Goal: Information Seeking & Learning: Learn about a topic

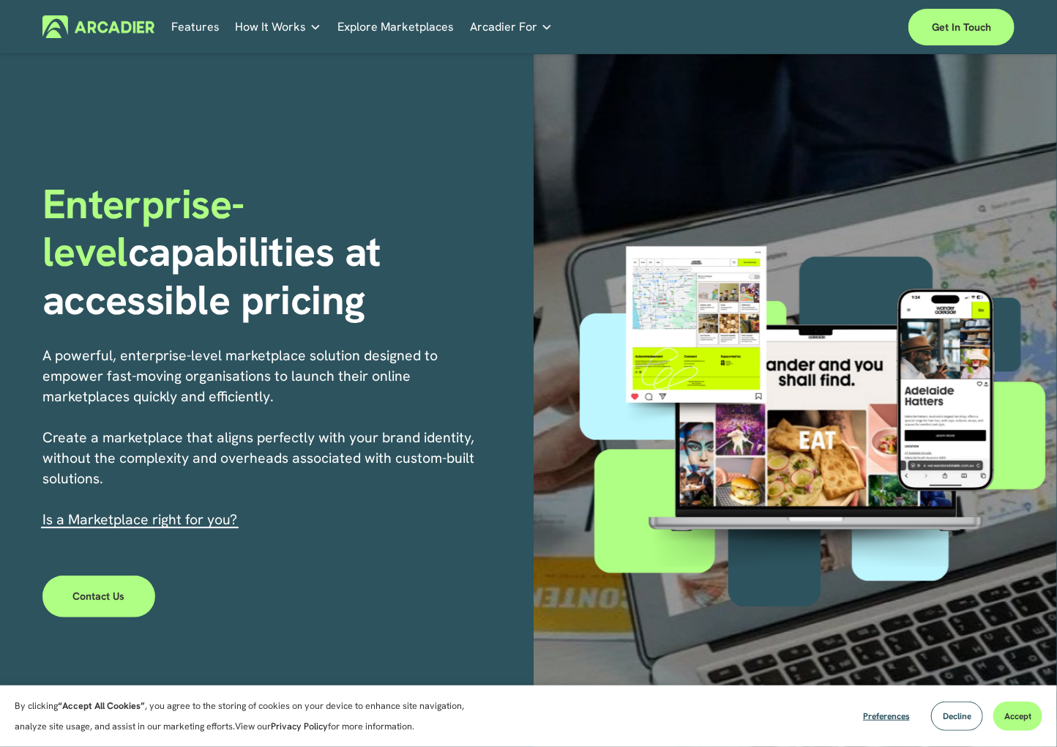
click at [386, 591] on div "Enterprise-level capabilities at accessible pricing A powerful, enterprise-leve…" at bounding box center [528, 419] width 1057 height 730
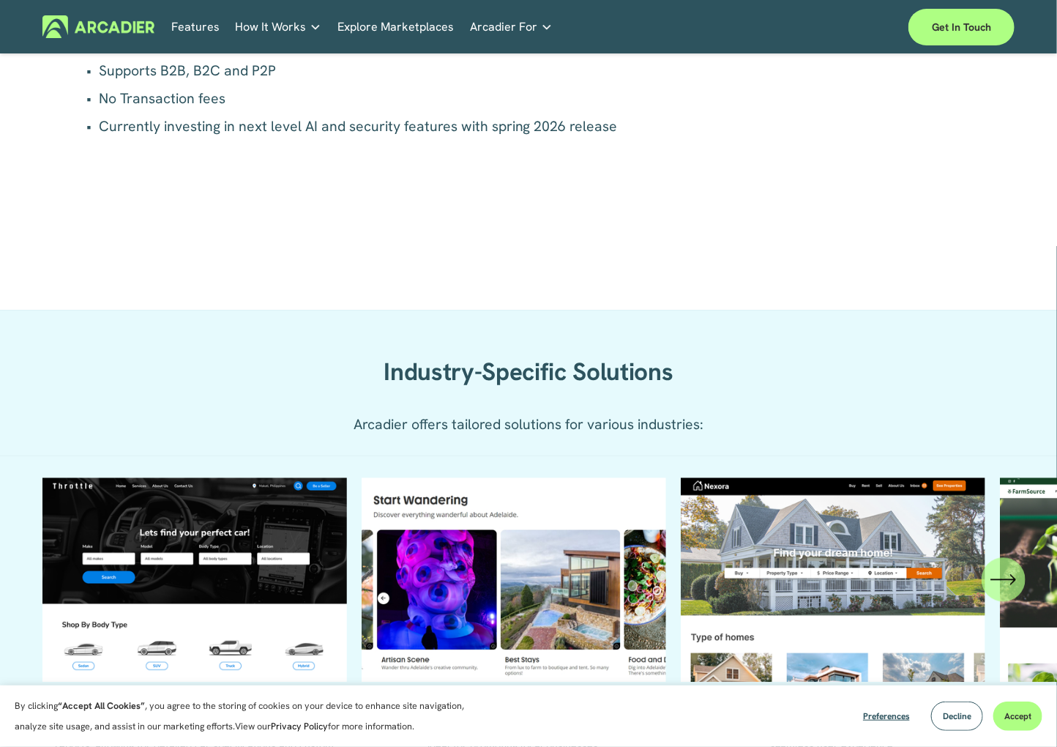
scroll to position [1301, 0]
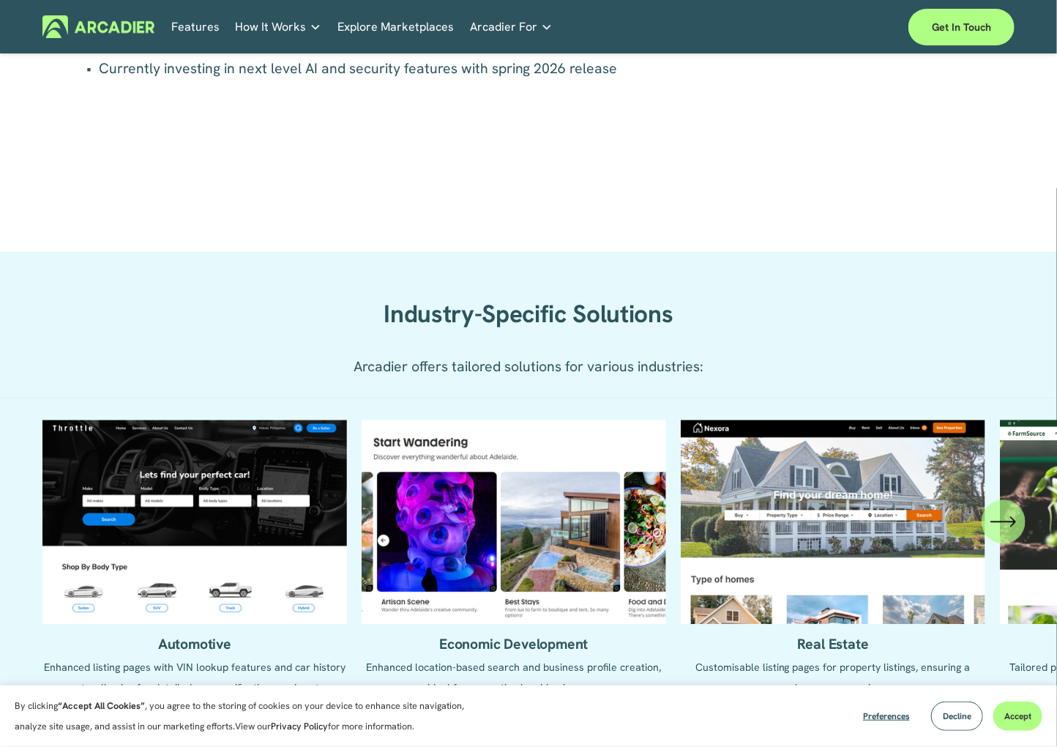
click at [404, 26] on link "Explore Marketplaces" at bounding box center [396, 26] width 116 height 23
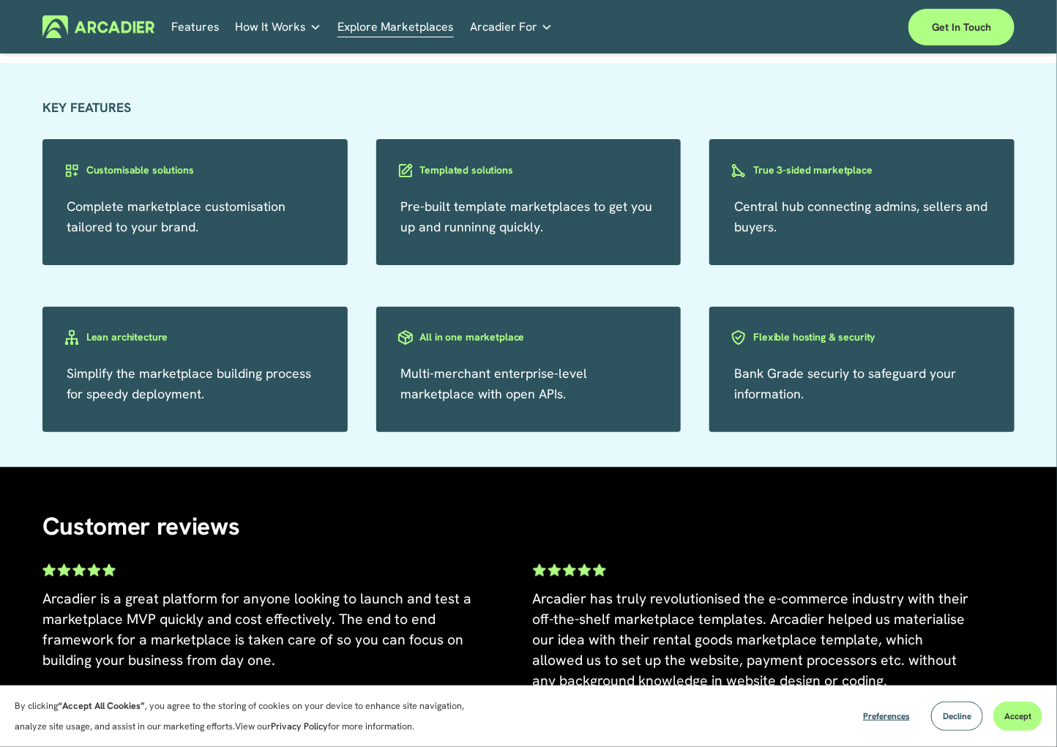
scroll to position [2495, 0]
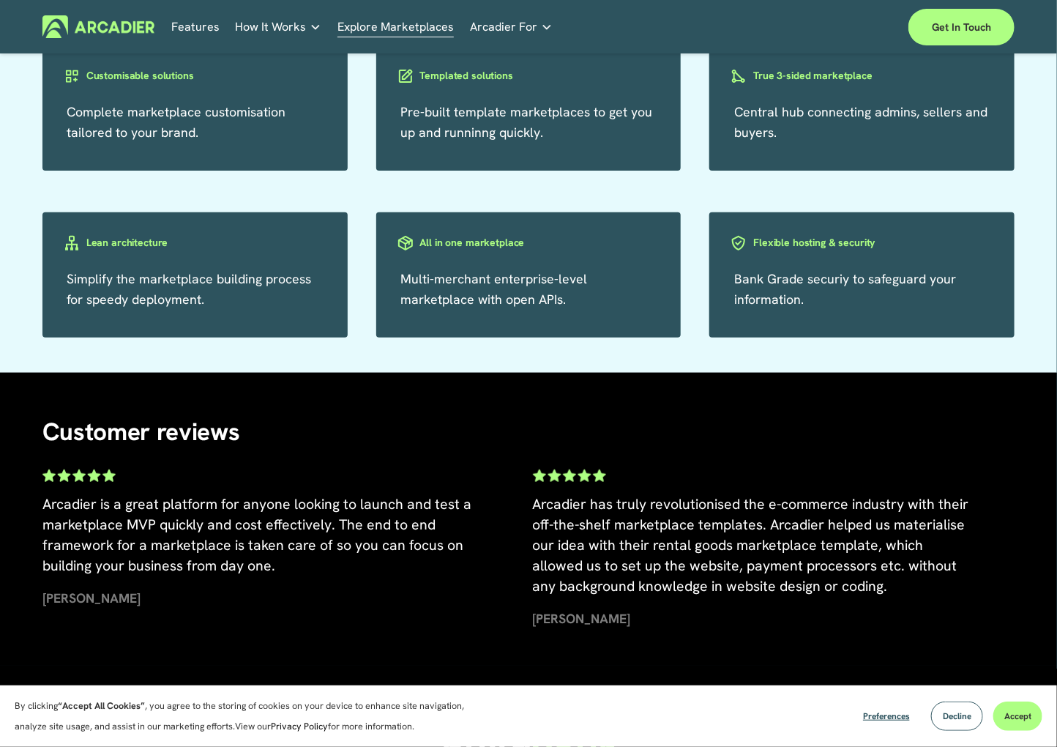
drag, startPoint x: 360, startPoint y: 375, endPoint x: 352, endPoint y: 390, distance: 16.7
click at [352, 373] on div "KEY FEATURES Complete marketplace customisation tailored to your brand. Customi…" at bounding box center [528, 171] width 1057 height 404
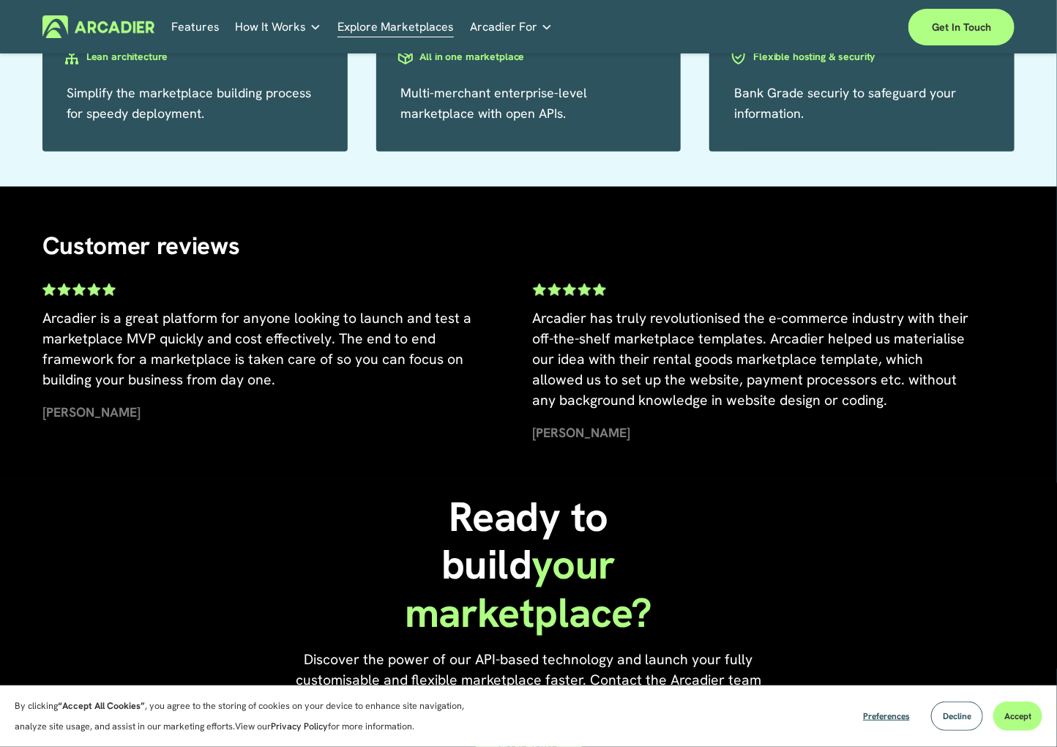
scroll to position [2290, 0]
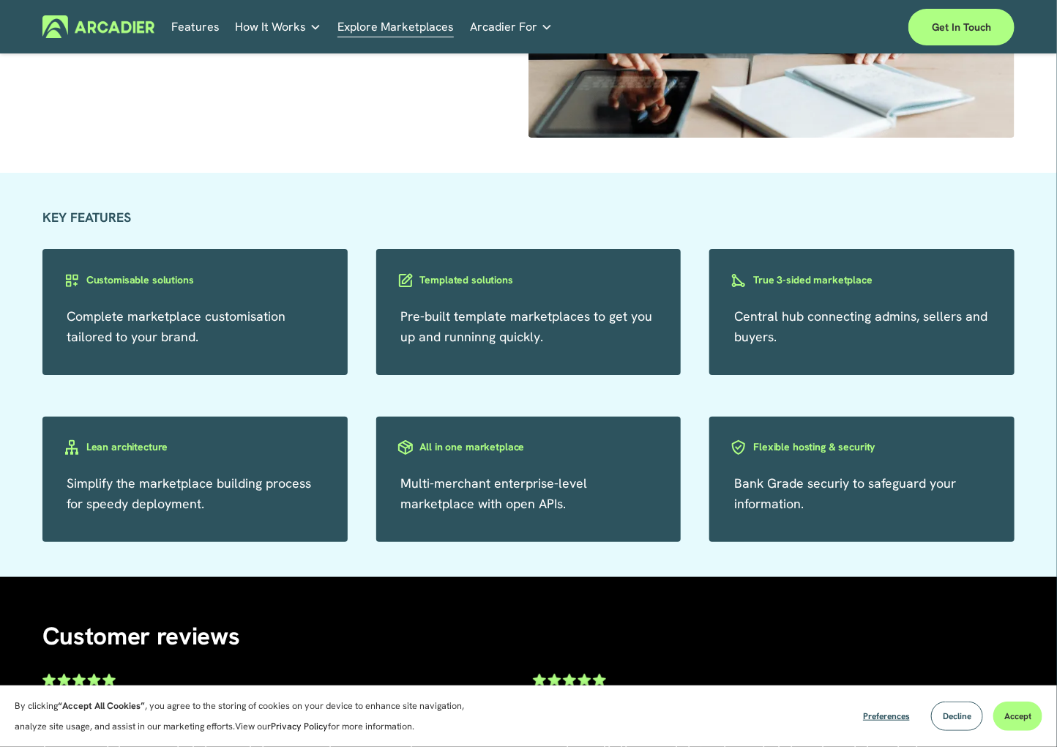
click at [187, 23] on link "Features" at bounding box center [195, 26] width 48 height 23
